Goal: Information Seeking & Learning: Find specific fact

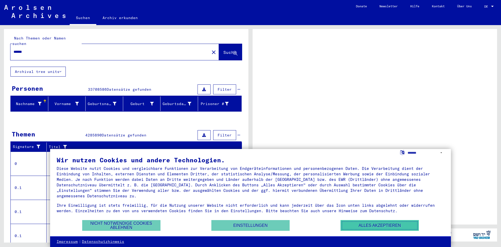
click at [388, 225] on button "Alles akzeptieren" at bounding box center [379, 225] width 78 height 11
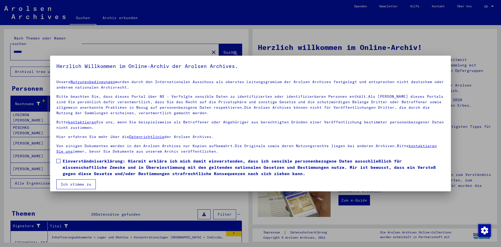
scroll to position [4, 0]
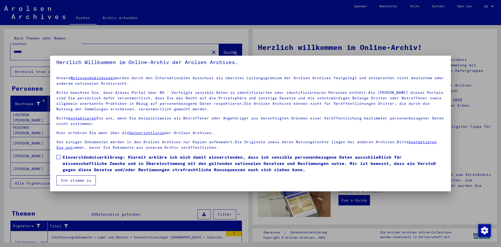
click at [66, 179] on button "Ich stimme zu" at bounding box center [75, 180] width 39 height 10
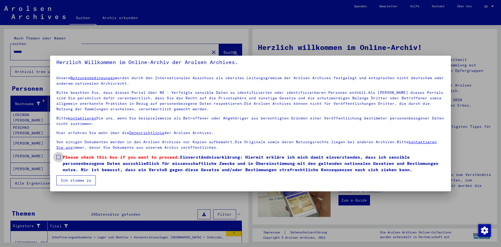
click at [57, 157] on span at bounding box center [58, 157] width 4 height 4
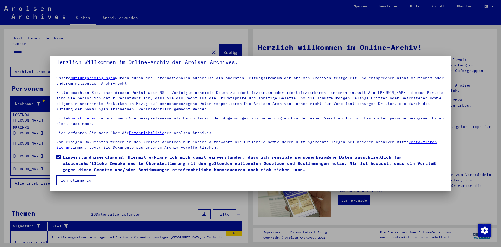
click at [66, 177] on button "Ich stimme zu" at bounding box center [75, 180] width 39 height 10
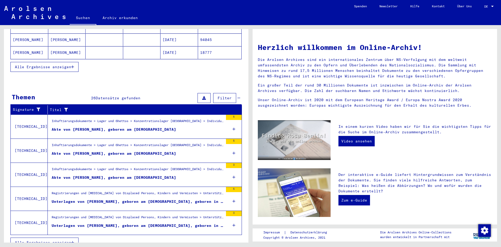
scroll to position [118, 0]
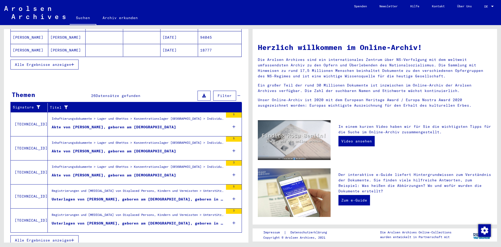
click at [230, 184] on div "5" at bounding box center [234, 186] width 16 height 5
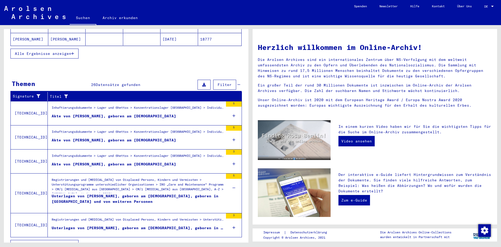
scroll to position [134, 0]
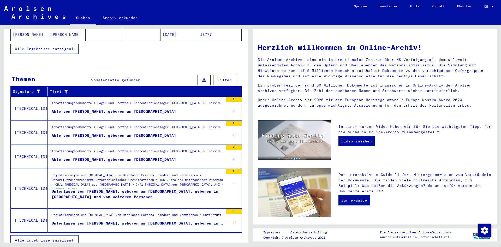
click at [58, 237] on span "Alle Ergebnisse anzeigen" at bounding box center [43, 239] width 56 height 5
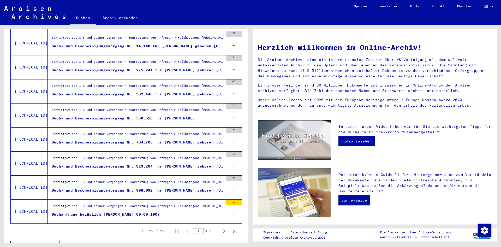
scroll to position [535, 0]
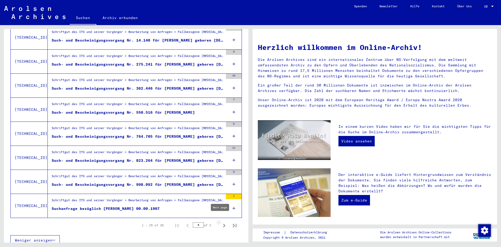
click at [220, 221] on icon "Next page" at bounding box center [223, 224] width 7 height 7
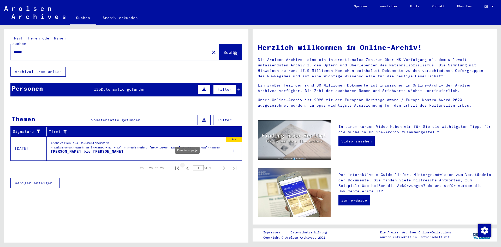
click at [188, 164] on icon "Previous page" at bounding box center [187, 167] width 7 height 7
type input "*"
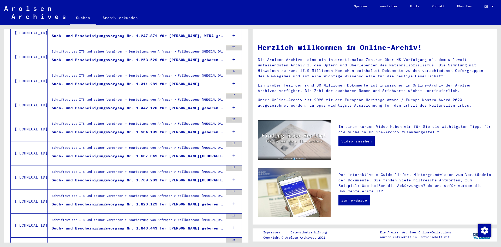
scroll to position [284, 0]
